Goal: Transaction & Acquisition: Purchase product/service

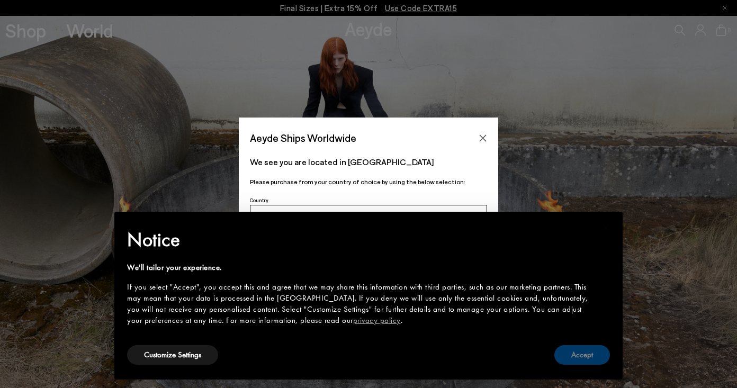
click at [574, 359] on button "Accept" at bounding box center [582, 355] width 56 height 20
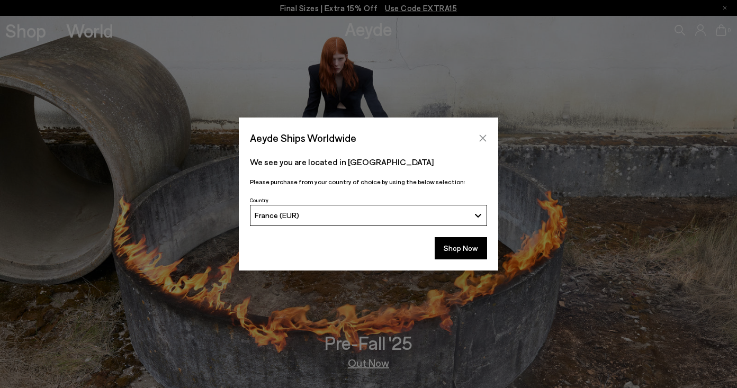
click at [481, 140] on icon "Close" at bounding box center [483, 137] width 7 height 7
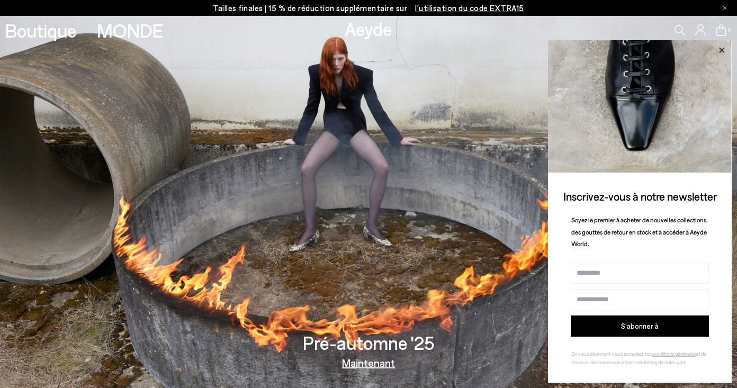
click at [724, 48] on icon at bounding box center [722, 50] width 14 height 14
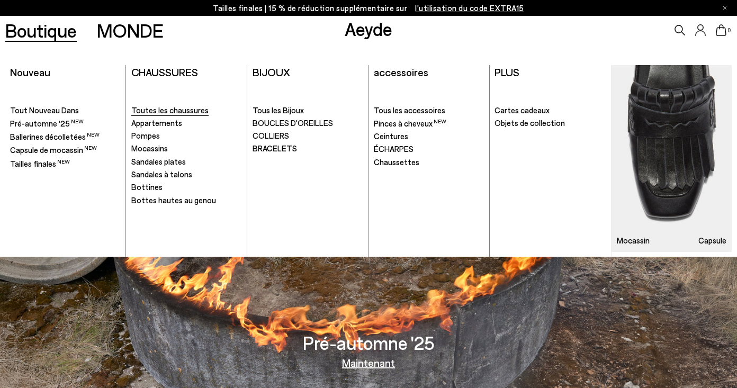
click at [154, 113] on span "Toutes les chaussures" at bounding box center [169, 110] width 77 height 10
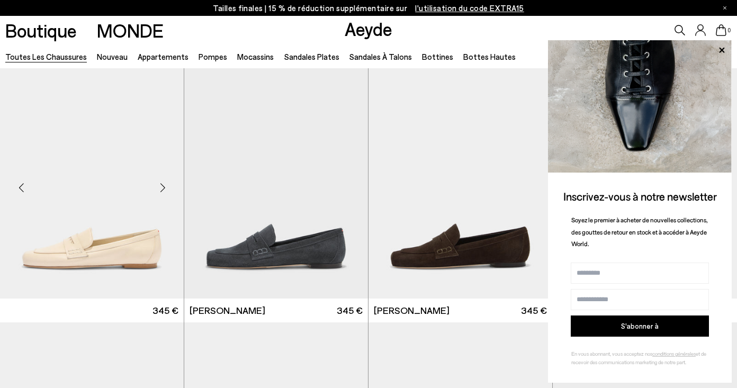
scroll to position [513, 0]
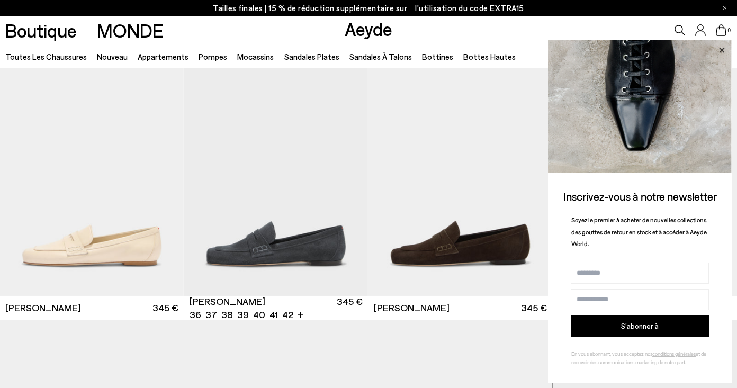
click at [723, 53] on icon at bounding box center [721, 50] width 5 height 5
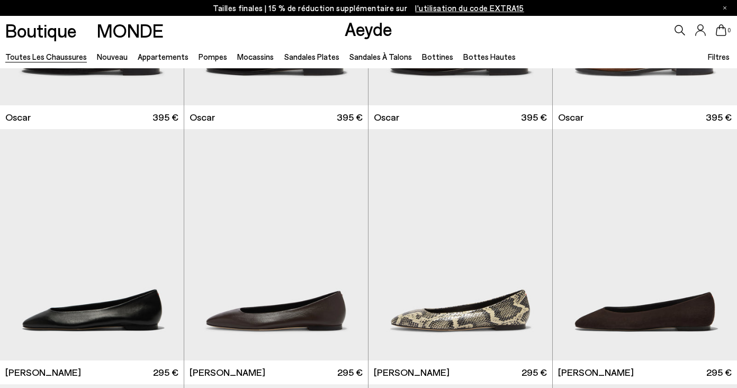
scroll to position [1471, 0]
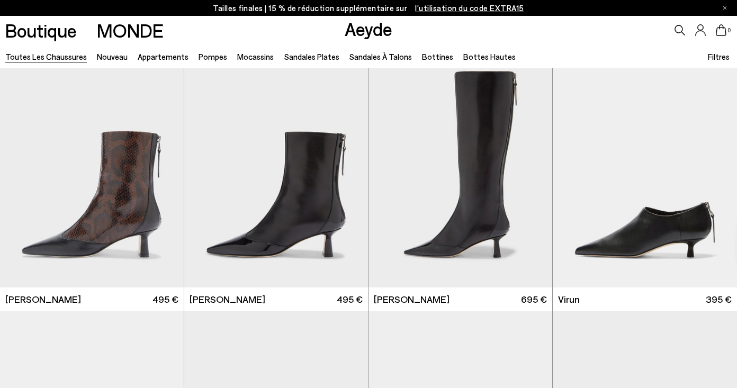
scroll to position [3070, 0]
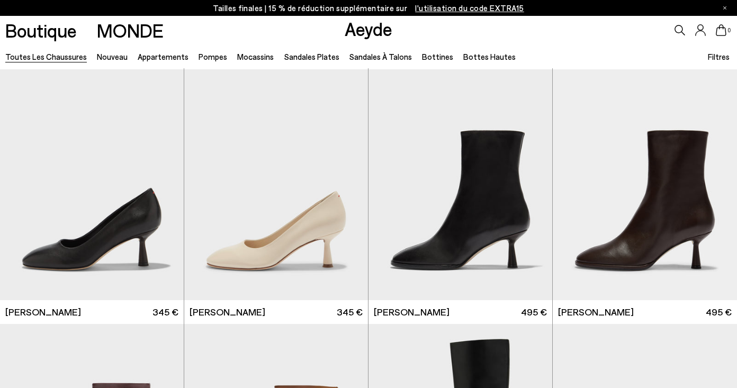
scroll to position [4843, 0]
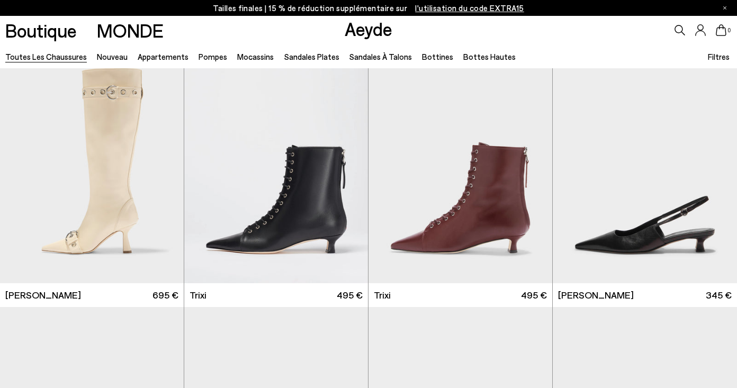
scroll to position [6392, 0]
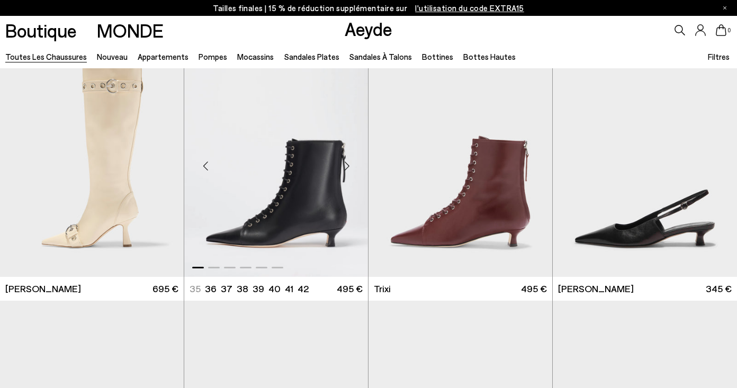
click at [346, 167] on div "Diapositive suivante" at bounding box center [347, 166] width 32 height 32
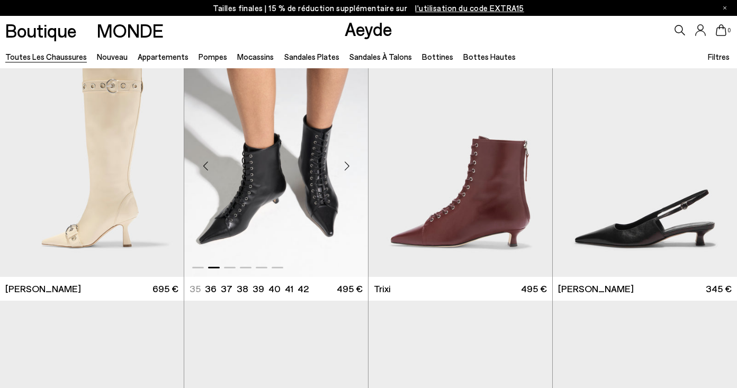
click at [346, 167] on div "Diapositive suivante" at bounding box center [347, 166] width 32 height 32
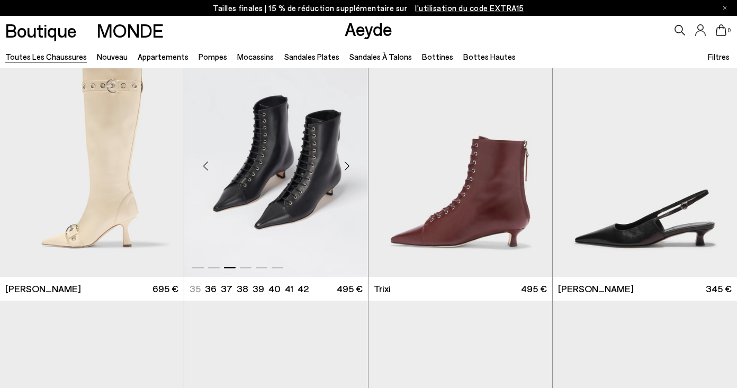
click at [346, 167] on div "Diapositive suivante" at bounding box center [347, 166] width 32 height 32
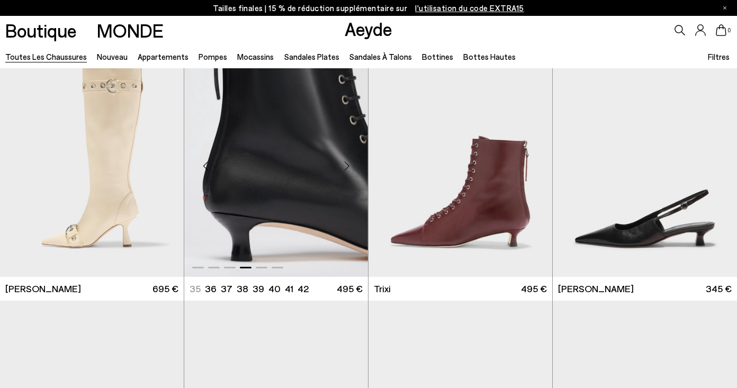
click at [346, 167] on div "Diapositive suivante" at bounding box center [347, 166] width 32 height 32
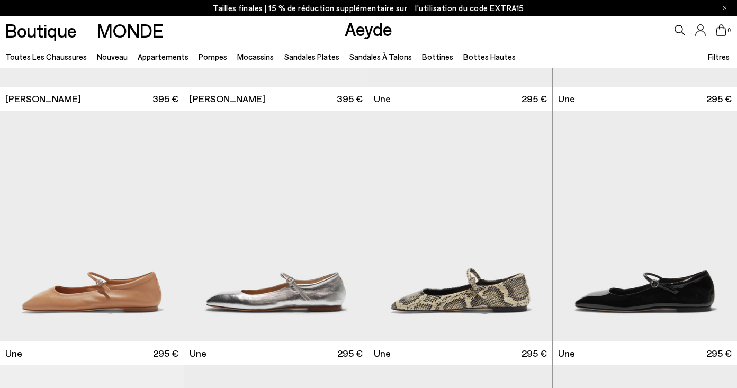
scroll to position [7604, 0]
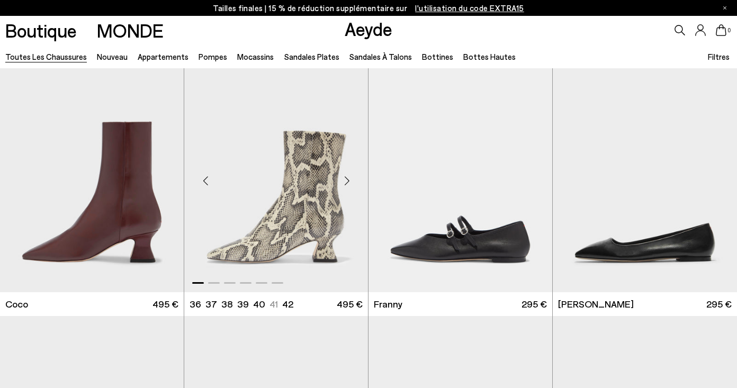
scroll to position [8416, 0]
click at [164, 183] on div "Diapositive suivante" at bounding box center [163, 181] width 32 height 32
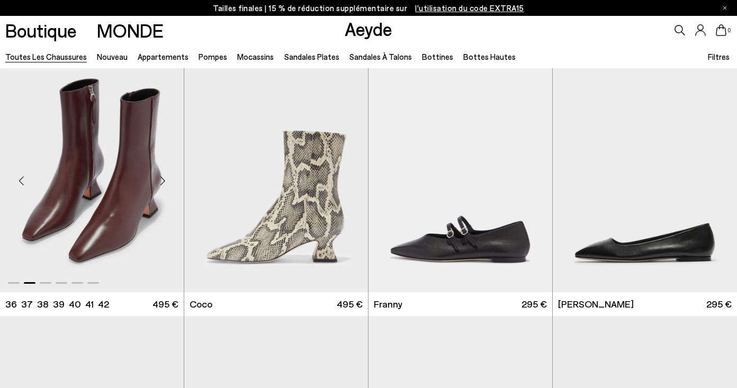
click at [164, 183] on div "Diapositive suivante" at bounding box center [163, 181] width 32 height 32
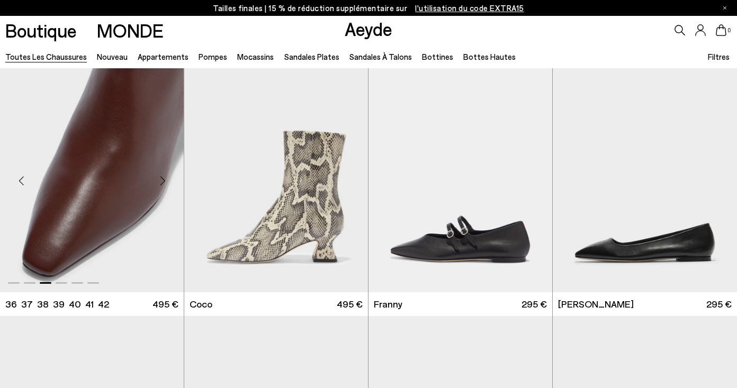
click at [164, 183] on div "Diapositive suivante" at bounding box center [163, 181] width 32 height 32
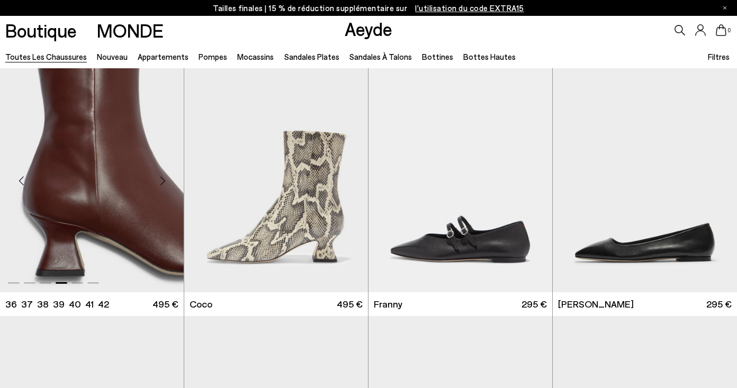
click at [164, 183] on div "Diapositive suivante" at bounding box center [163, 181] width 32 height 32
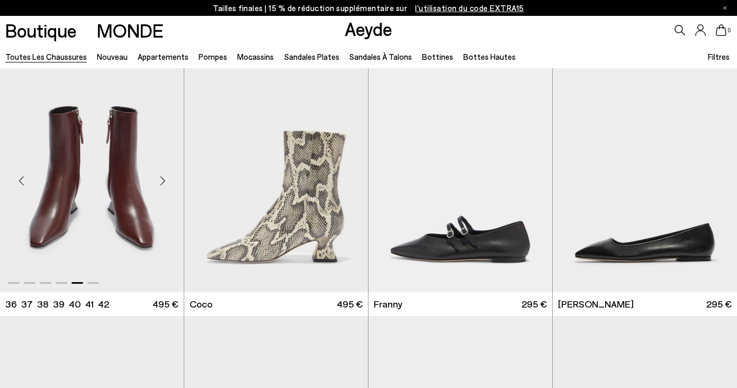
click at [164, 183] on div "Diapositive suivante" at bounding box center [163, 181] width 32 height 32
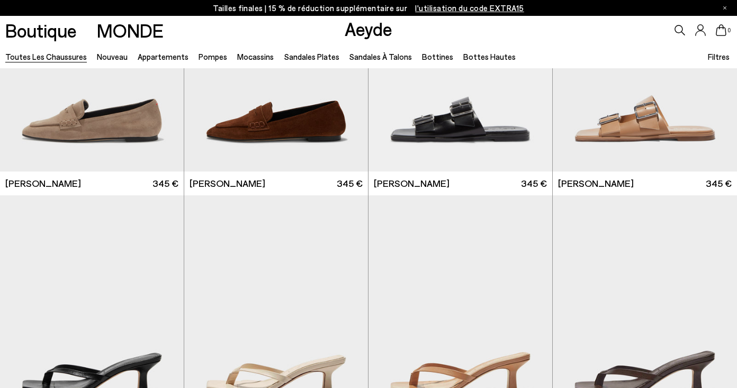
scroll to position [10576, 0]
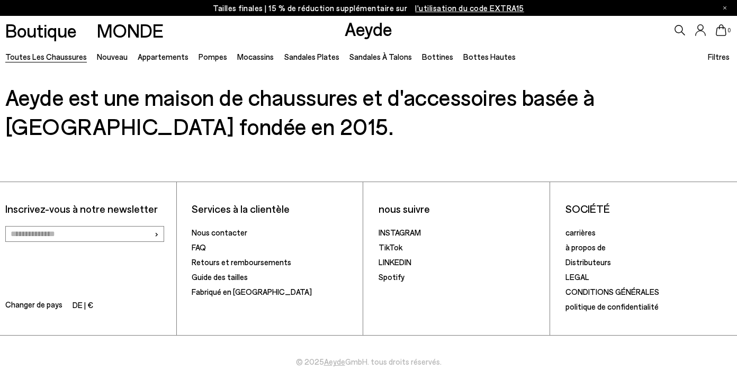
scroll to position [17881, 0]
click at [587, 230] on link "carrières" at bounding box center [580, 233] width 30 height 10
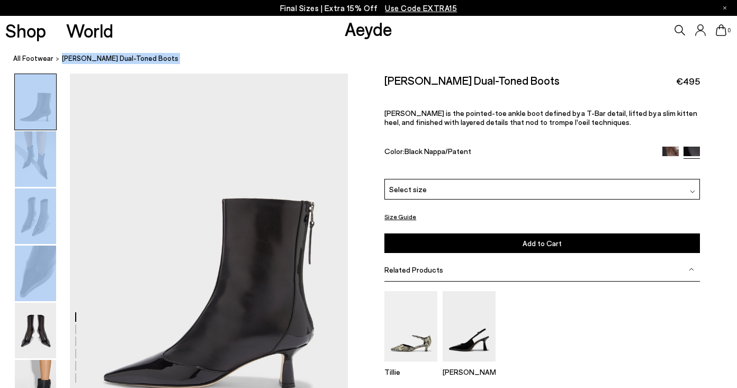
drag, startPoint x: 245, startPoint y: 190, endPoint x: 297, endPoint y: -130, distance: 323.9
click at [297, 0] on html "Your item is added to cart. View Cart × Final Sizes | Extra 15% Off Use Code EX…" at bounding box center [368, 194] width 737 height 388
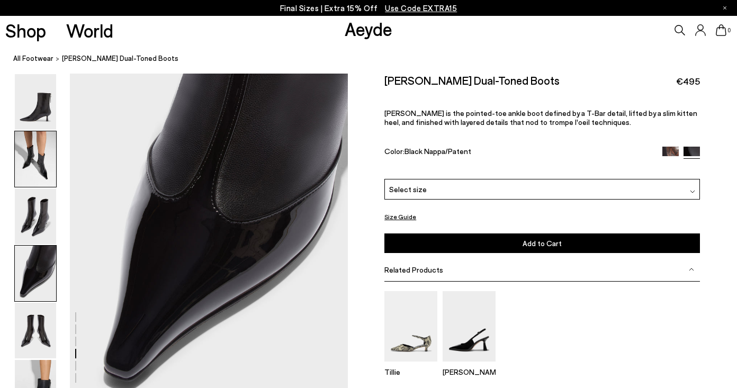
scroll to position [1131, 0]
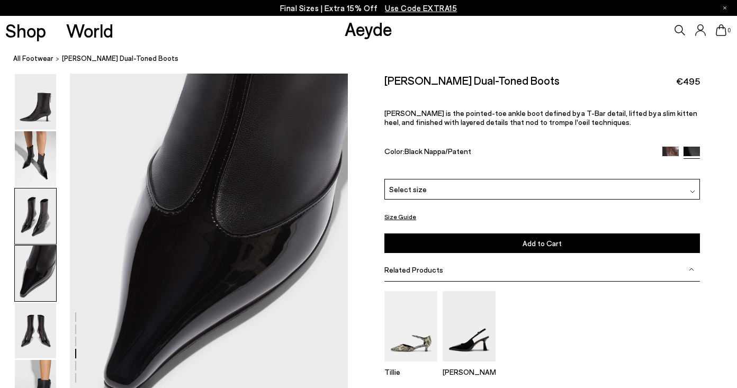
click at [32, 218] on img at bounding box center [35, 216] width 41 height 56
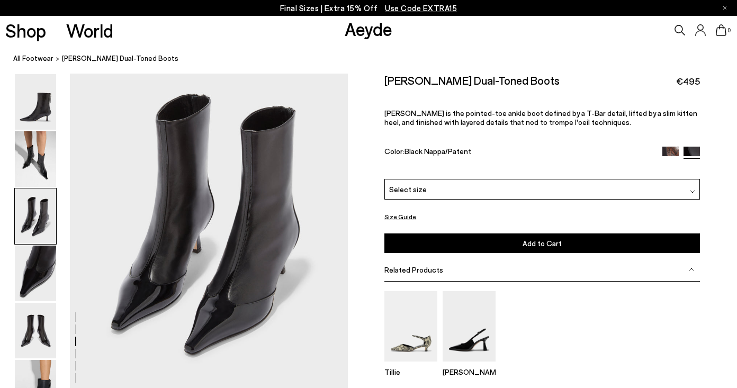
scroll to position [778, 0]
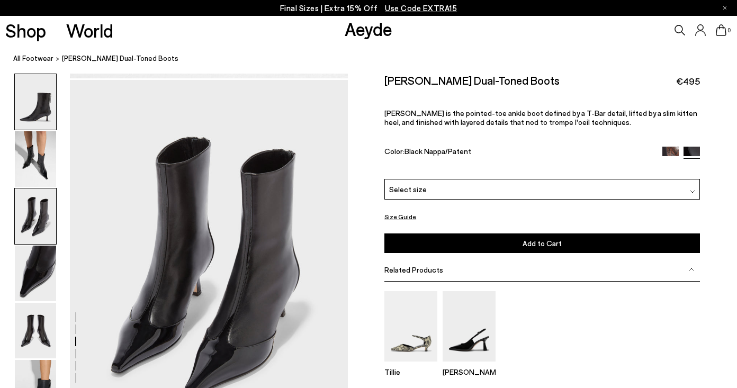
click at [35, 115] on img at bounding box center [35, 102] width 41 height 56
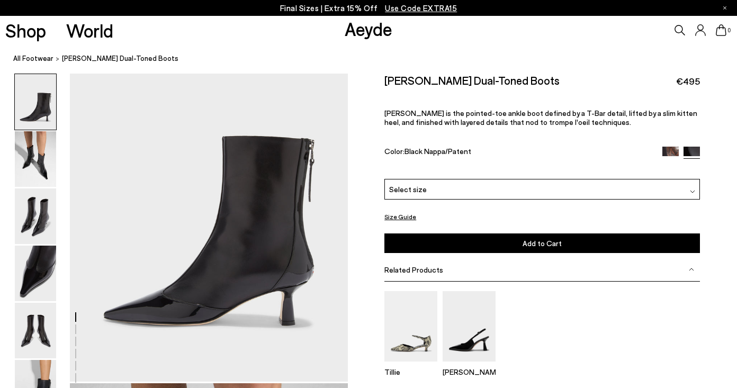
scroll to position [62, 0]
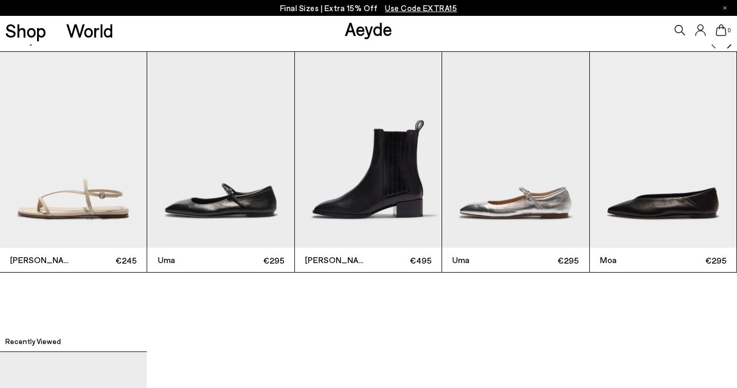
scroll to position [2331, 0]
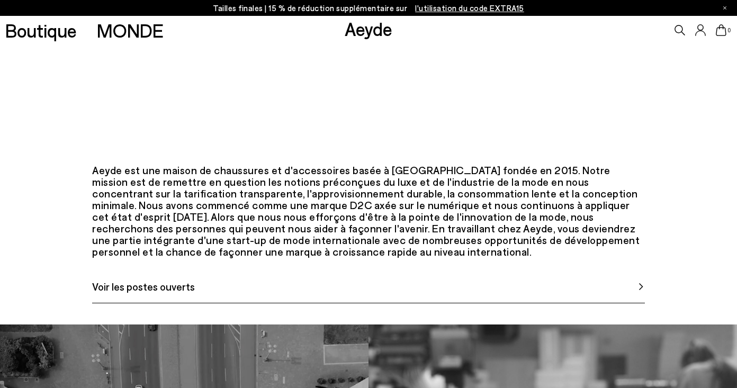
scroll to position [391, 0]
click at [375, 304] on link "Voir les postes ouverts" at bounding box center [368, 291] width 553 height 25
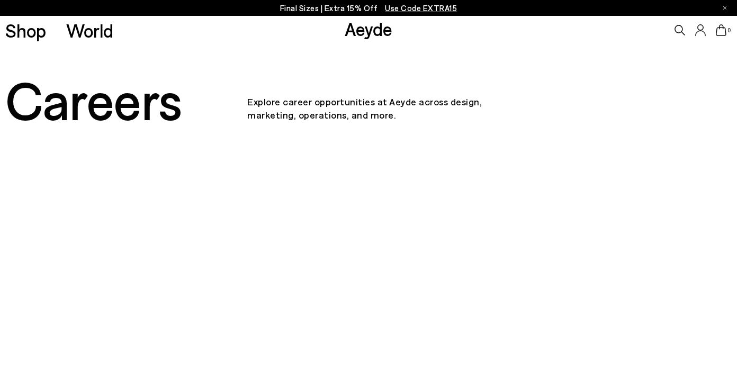
scroll to position [391, 0]
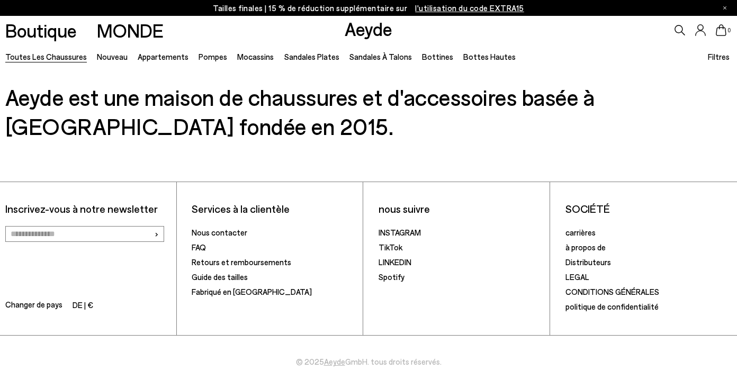
scroll to position [1574, 0]
